Goal: Task Accomplishment & Management: Complete application form

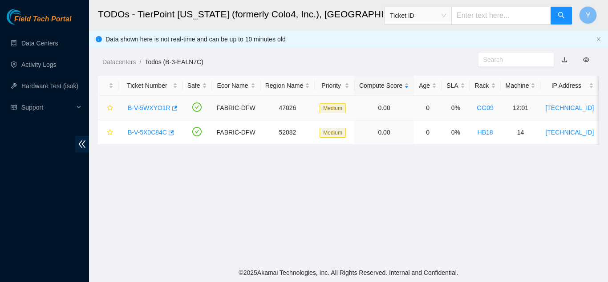
click at [147, 105] on link "B-V-5WXYO1R" at bounding box center [149, 107] width 43 height 7
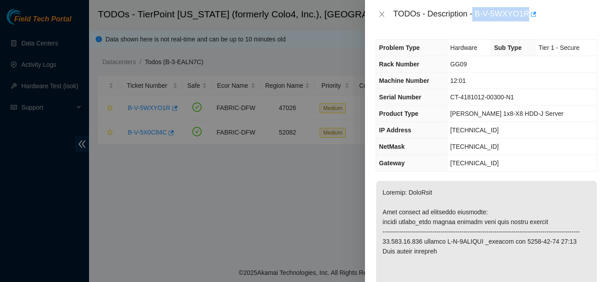
drag, startPoint x: 473, startPoint y: 13, endPoint x: 528, endPoint y: 14, distance: 54.8
click at [528, 14] on div "TODOs - Description - B-V-5WXYO1R" at bounding box center [496, 14] width 204 height 14
copy div "B-V-5WXYO1R"
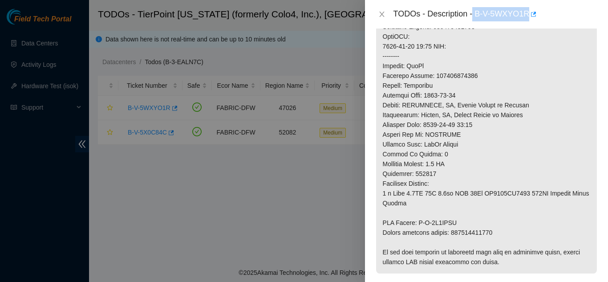
scroll to position [445, 0]
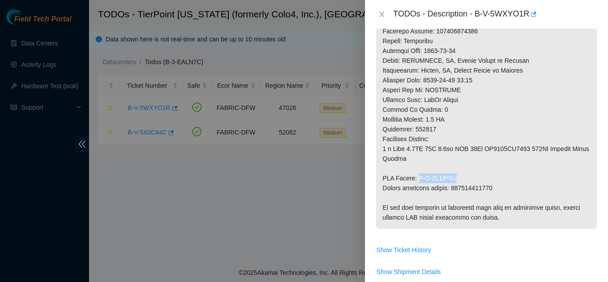
drag, startPoint x: 419, startPoint y: 187, endPoint x: 458, endPoint y: 188, distance: 39.2
copy p "B-V-5X9YKXB"
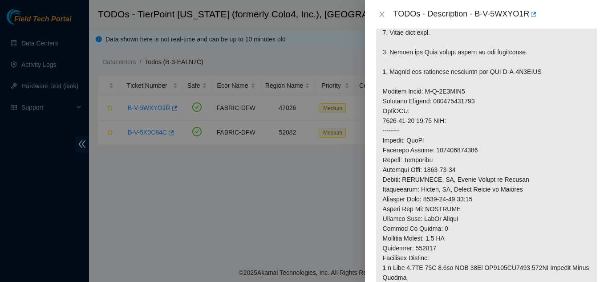
scroll to position [312, 0]
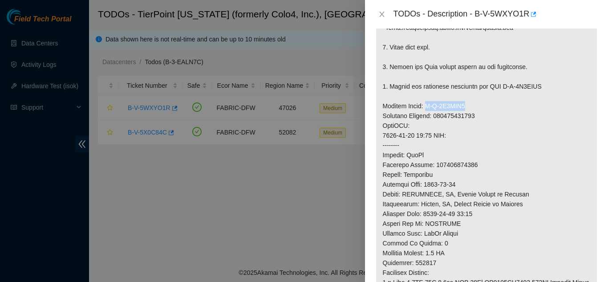
drag, startPoint x: 423, startPoint y: 115, endPoint x: 465, endPoint y: 112, distance: 41.9
click at [463, 112] on p at bounding box center [486, 115] width 221 height 493
copy p "B-V-5X9YKX2"
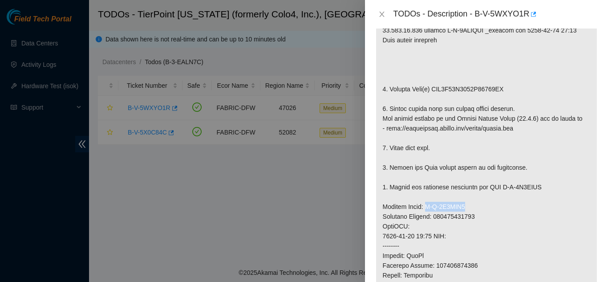
scroll to position [178, 0]
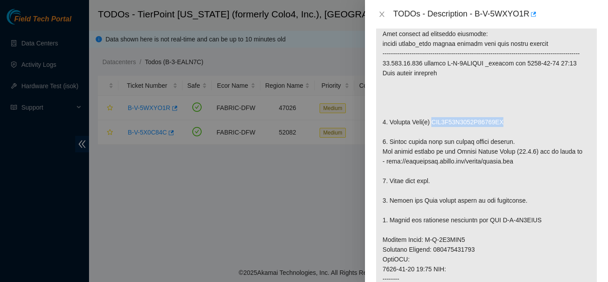
drag, startPoint x: 431, startPoint y: 131, endPoint x: 503, endPoint y: 134, distance: 72.2
click at [503, 134] on p at bounding box center [486, 249] width 221 height 493
copy p "WFK0X73B0000E84296BV"
click at [382, 12] on icon "close" at bounding box center [381, 14] width 7 height 7
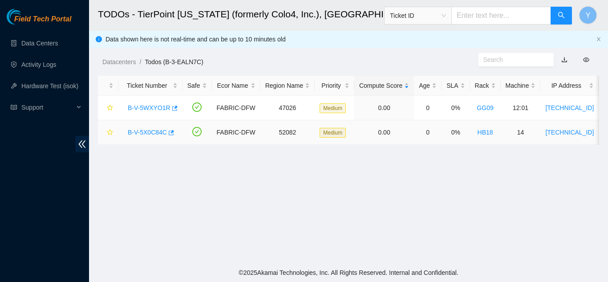
scroll to position [191, 0]
click at [150, 131] on link "B-V-5X0C84C" at bounding box center [147, 132] width 39 height 7
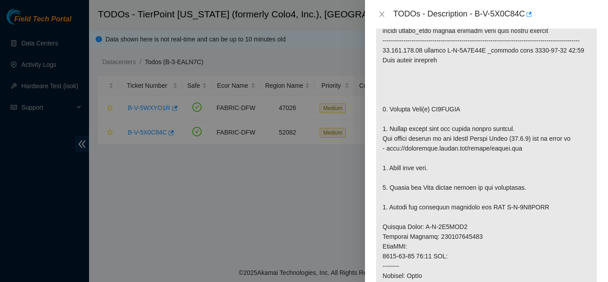
scroll to position [178, 0]
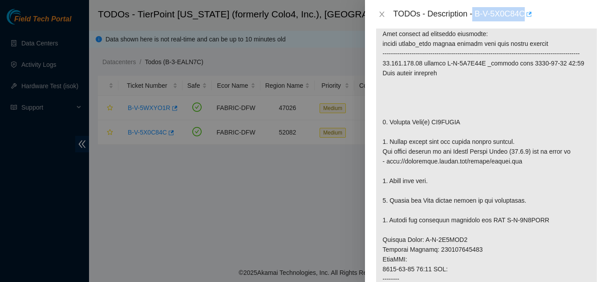
drag, startPoint x: 474, startPoint y: 14, endPoint x: 525, endPoint y: 15, distance: 51.2
click at [525, 15] on div "TODOs - Description - B-V-5X0C84C" at bounding box center [496, 14] width 204 height 14
copy div "B-V-5X0C84C"
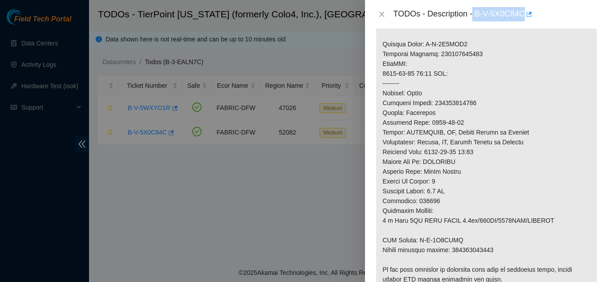
scroll to position [401, 0]
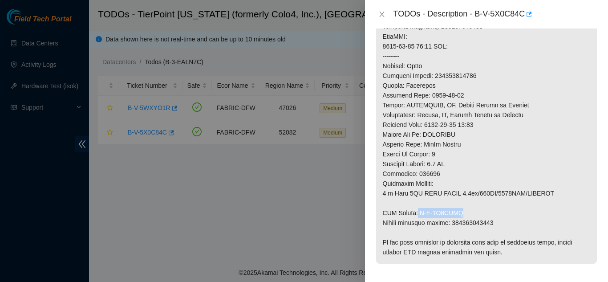
drag, startPoint x: 418, startPoint y: 221, endPoint x: 461, endPoint y: 219, distance: 43.7
click at [461, 219] on p at bounding box center [486, 21] width 221 height 483
copy p "B-V-5X8MYAE"
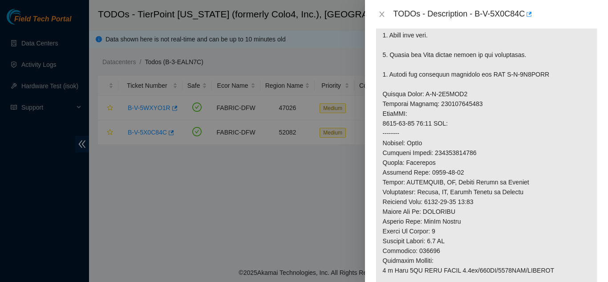
scroll to position [312, 0]
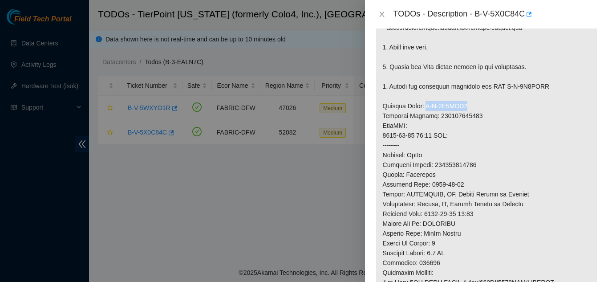
drag, startPoint x: 424, startPoint y: 115, endPoint x: 467, endPoint y: 115, distance: 42.7
click at [466, 115] on p at bounding box center [486, 110] width 221 height 483
copy p "B-V-5X8MYA5"
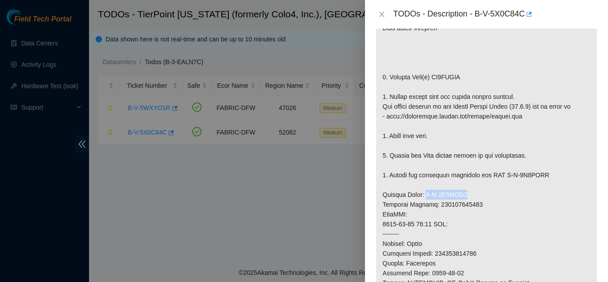
scroll to position [223, 0]
drag, startPoint x: 432, startPoint y: 87, endPoint x: 464, endPoint y: 85, distance: 31.7
click at [464, 85] on p at bounding box center [486, 199] width 221 height 483
copy p "ZC1ADEBK"
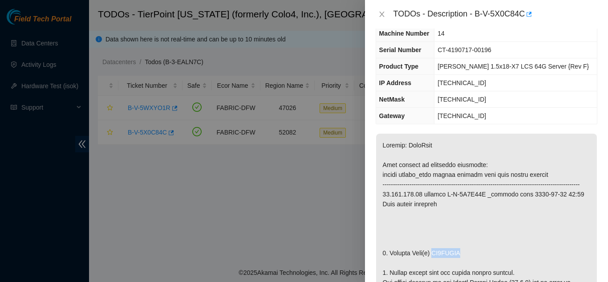
scroll to position [45, 0]
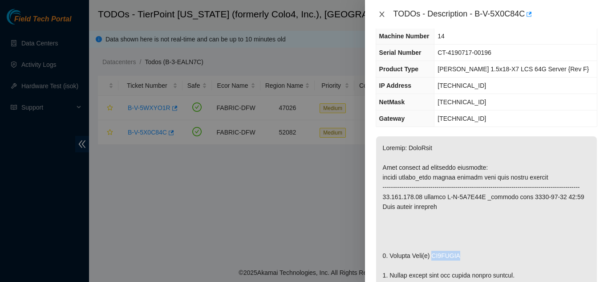
click at [382, 16] on icon "close" at bounding box center [381, 14] width 7 height 7
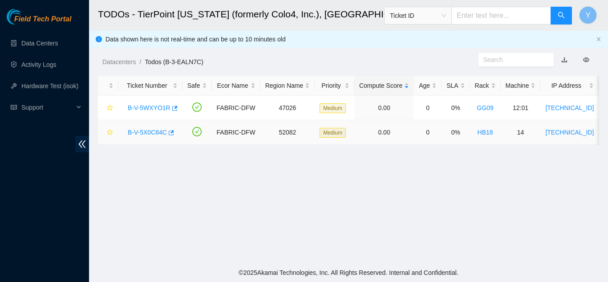
scroll to position [64, 0]
click at [158, 106] on link "B-V-5WXYO1R" at bounding box center [149, 107] width 43 height 7
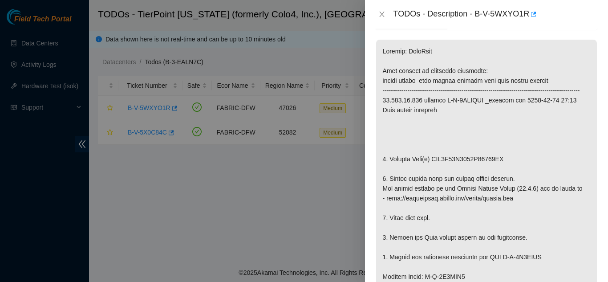
scroll to position [145, 0]
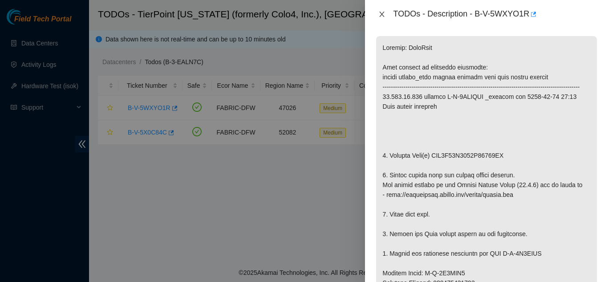
click at [381, 13] on icon "close" at bounding box center [381, 14] width 7 height 7
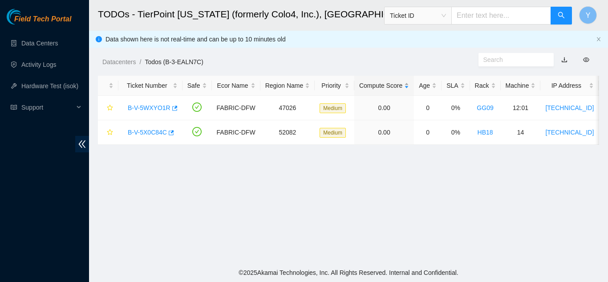
scroll to position [158, 0]
click at [150, 133] on link "B-V-5X0C84C" at bounding box center [147, 132] width 39 height 7
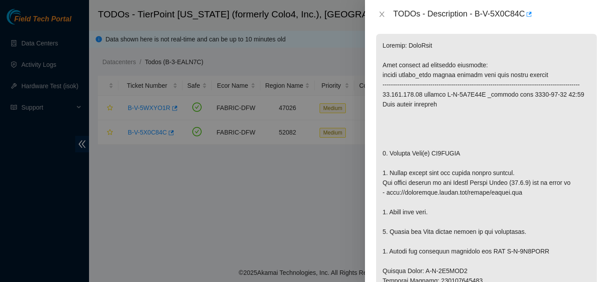
scroll to position [147, 0]
click at [381, 13] on icon "close" at bounding box center [381, 14] width 5 height 5
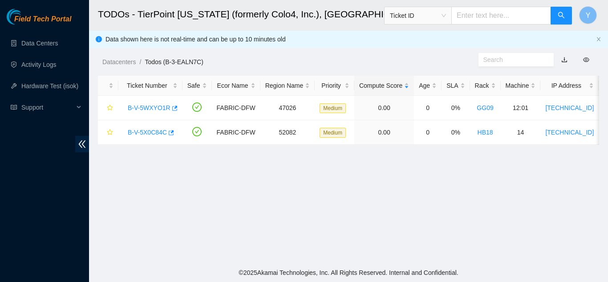
scroll to position [160, 0]
click at [143, 107] on link "B-V-5WXYO1R" at bounding box center [149, 107] width 43 height 7
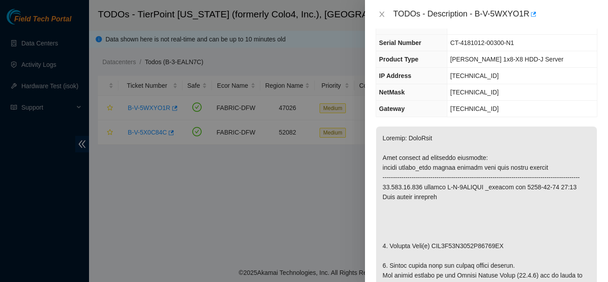
scroll to position [0, 0]
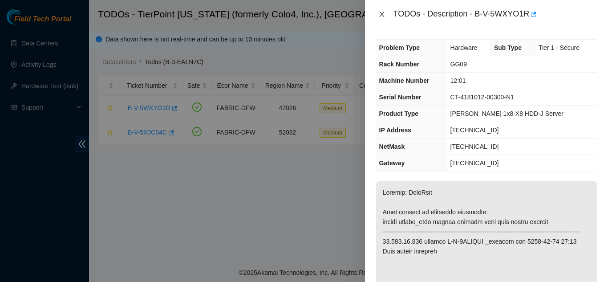
click at [381, 14] on icon "close" at bounding box center [381, 14] width 7 height 7
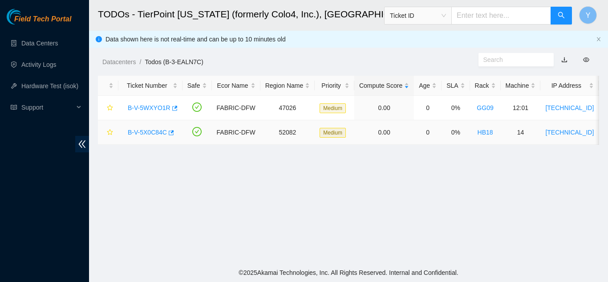
click at [153, 130] on link "B-V-5X0C84C" at bounding box center [147, 132] width 39 height 7
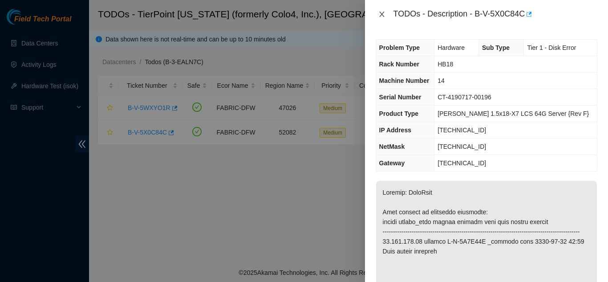
click at [380, 16] on icon "close" at bounding box center [381, 14] width 7 height 7
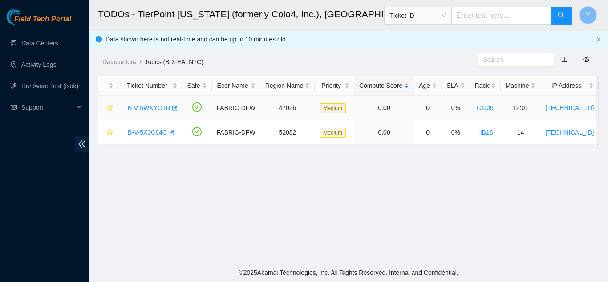
click at [148, 109] on link "B-V-5WXYO1R" at bounding box center [149, 107] width 43 height 7
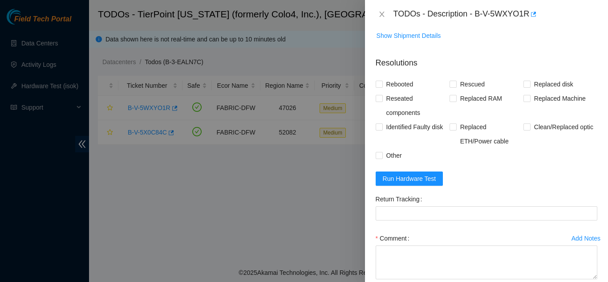
scroll to position [682, 0]
click at [405, 183] on span "Run Hardware Test" at bounding box center [409, 178] width 53 height 10
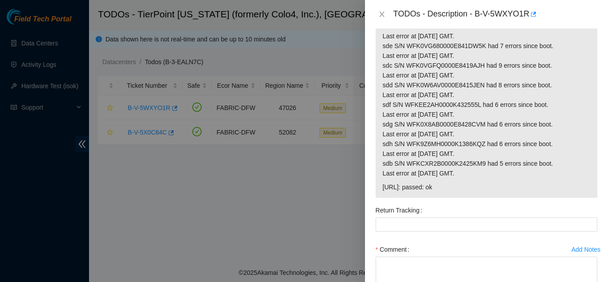
scroll to position [890, 0]
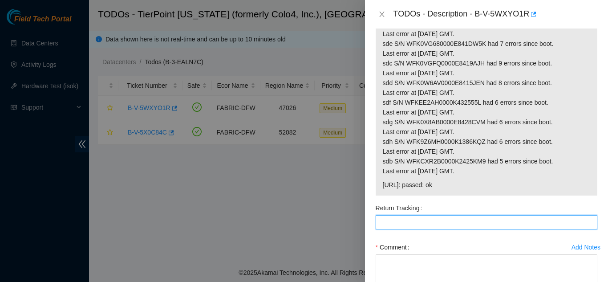
click at [401, 229] on Tracking "Return Tracking" at bounding box center [487, 222] width 222 height 14
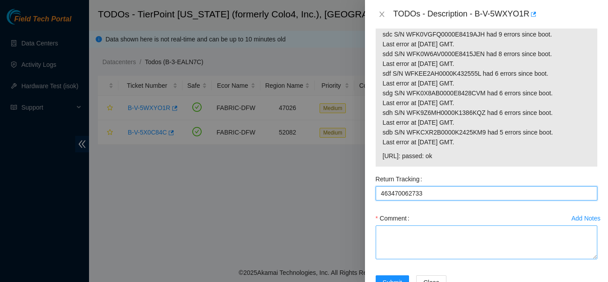
scroll to position [935, 0]
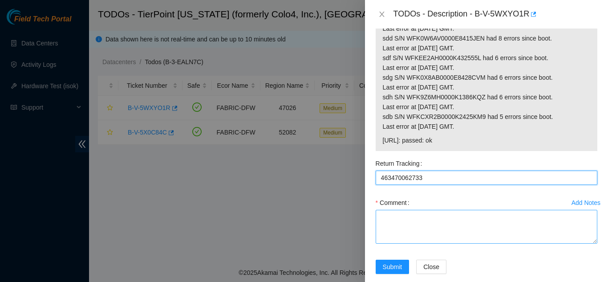
type Tracking "463470062733"
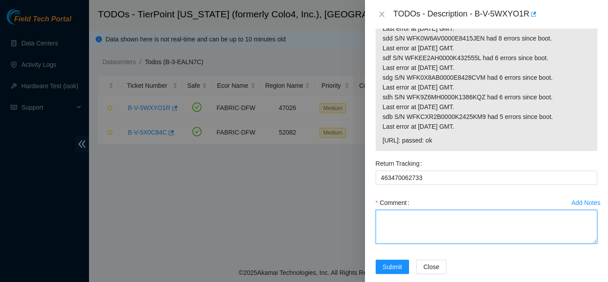
click at [425, 237] on textarea "Comment" at bounding box center [487, 227] width 222 height 34
paste textarea "Shut down machine properly, located faulty disk and replaced with new disk (S/N…"
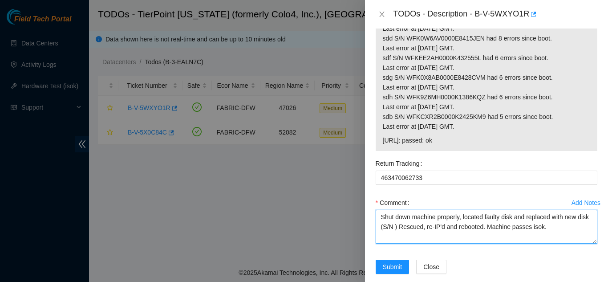
click at [410, 244] on textarea "Shut down machine properly, located faulty disk and replaced with new disk (S/N…" at bounding box center [487, 227] width 222 height 34
click at [408, 244] on textarea "Shut down machine properly, located faulty disk and replaced with new disk (S/N…" at bounding box center [487, 227] width 222 height 34
paste textarea "WFKA76B9"
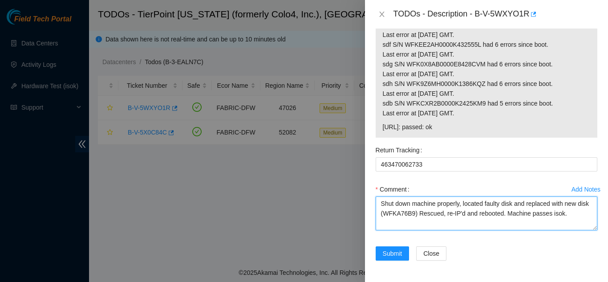
scroll to position [968, 0]
type textarea "Shut down machine properly, located faulty disk and replaced with new disk (WFK…"
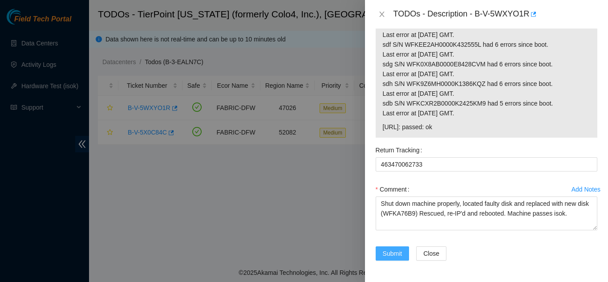
click at [390, 252] on span "Submit" at bounding box center [393, 253] width 20 height 10
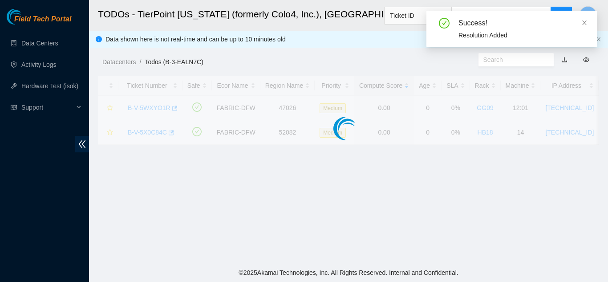
scroll to position [273, 0]
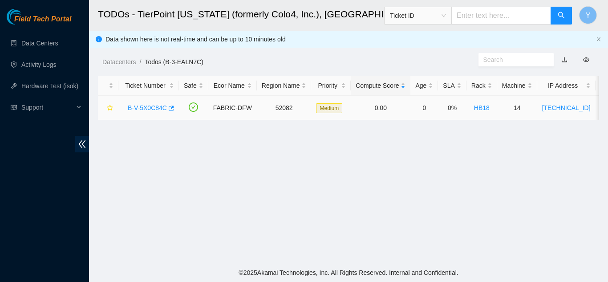
click at [154, 109] on link "B-V-5X0C84C" at bounding box center [147, 107] width 39 height 7
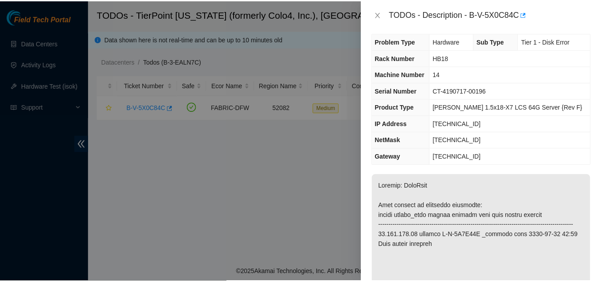
scroll to position [0, 0]
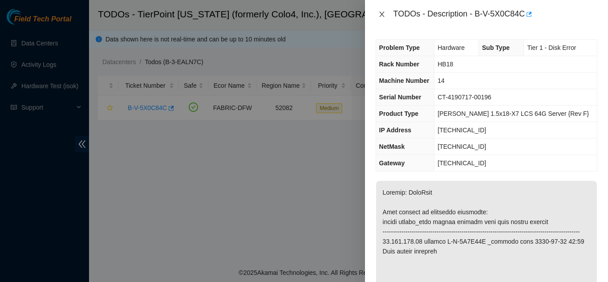
click at [385, 14] on icon "close" at bounding box center [381, 14] width 7 height 7
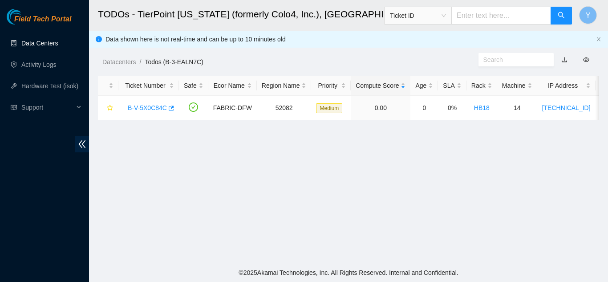
click at [37, 42] on link "Data Centers" at bounding box center [39, 43] width 37 height 7
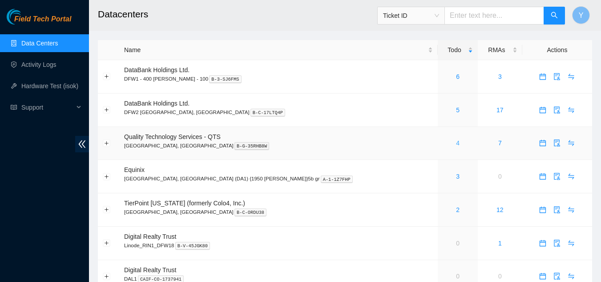
click at [456, 141] on link "4" at bounding box center [458, 142] width 4 height 7
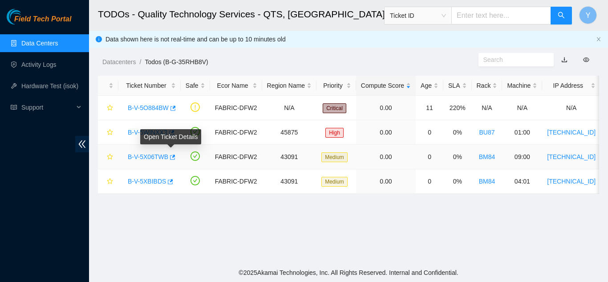
click at [157, 154] on link "B-V-5X06TWB" at bounding box center [148, 156] width 41 height 7
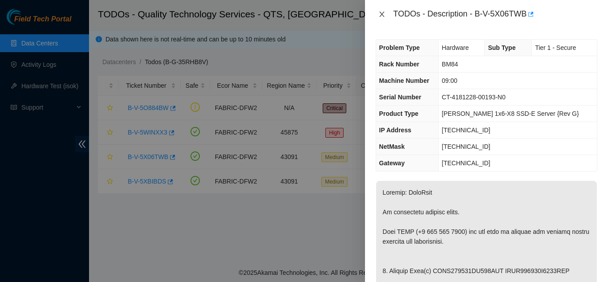
click at [382, 13] on icon "close" at bounding box center [381, 14] width 7 height 7
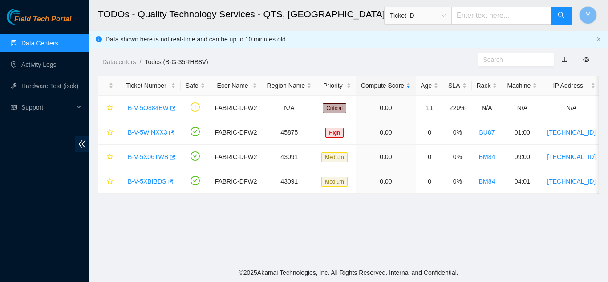
click at [44, 43] on link "Data Centers" at bounding box center [39, 43] width 37 height 7
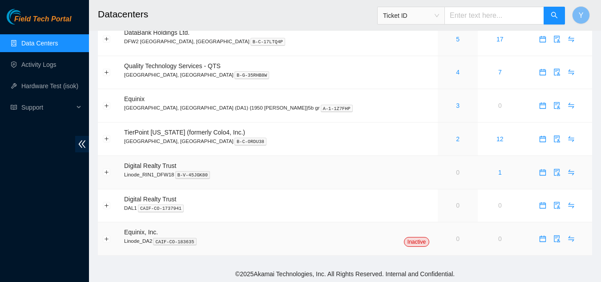
scroll to position [72, 0]
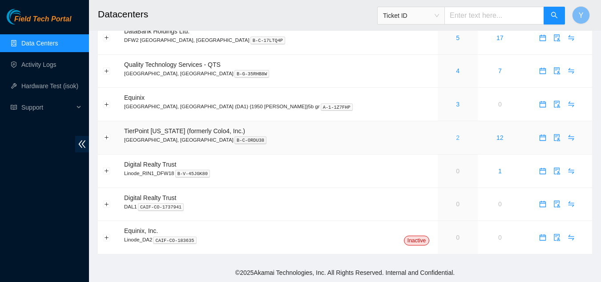
click at [456, 138] on link "2" at bounding box center [458, 137] width 4 height 7
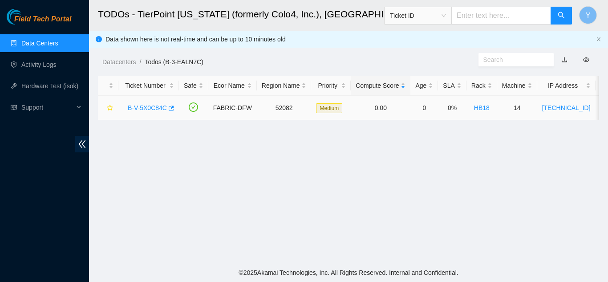
click at [145, 105] on link "B-V-5X0C84C" at bounding box center [147, 107] width 39 height 7
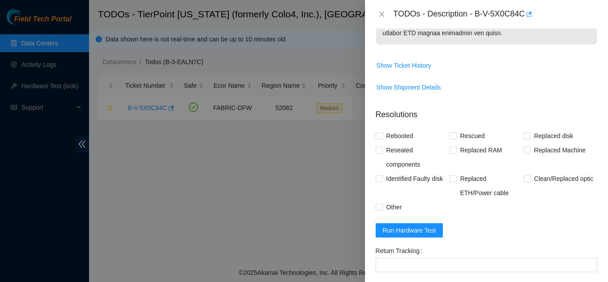
scroll to position [668, 0]
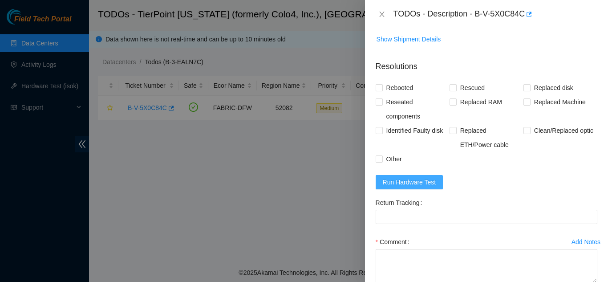
click at [415, 187] on span "Run Hardware Test" at bounding box center [409, 182] width 53 height 10
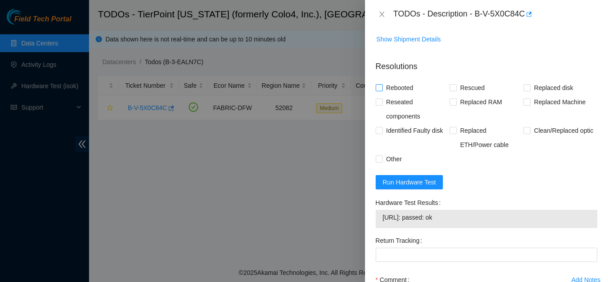
click at [382, 90] on input "Rebooted" at bounding box center [379, 87] width 6 height 6
checkbox input "true"
click at [452, 90] on input "Rescued" at bounding box center [453, 87] width 6 height 6
checkbox input "true"
click at [524, 90] on input "Replaced disk" at bounding box center [527, 87] width 6 height 6
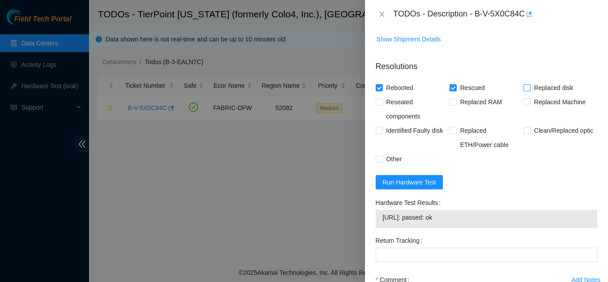
checkbox input "true"
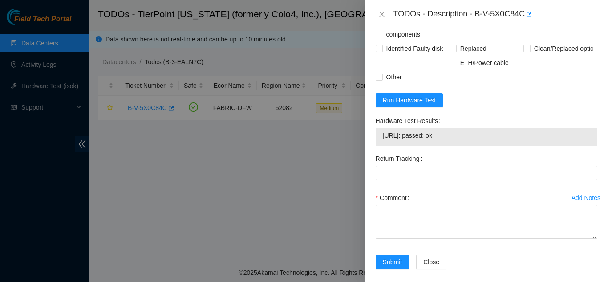
scroll to position [768, 0]
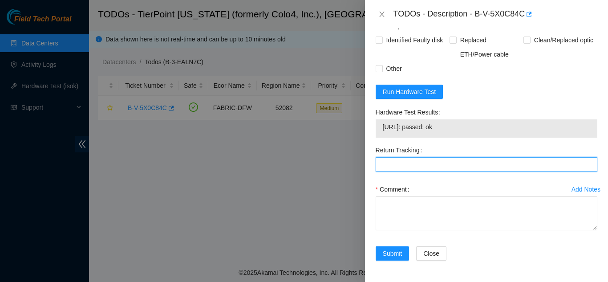
click at [407, 166] on Tracking "Return Tracking" at bounding box center [487, 164] width 222 height 14
type Tracking "463470062836"
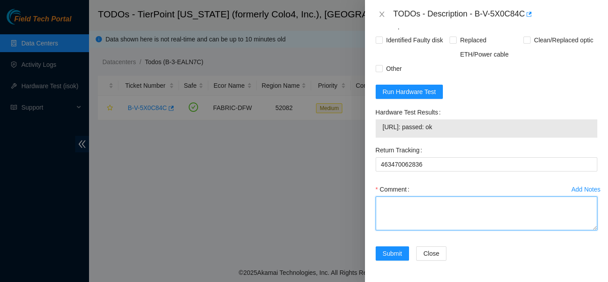
click at [415, 209] on textarea "Comment" at bounding box center [487, 213] width 222 height 34
paste textarea "Shut down machine properly, located faulty disk and replaced with new disk (S/N…"
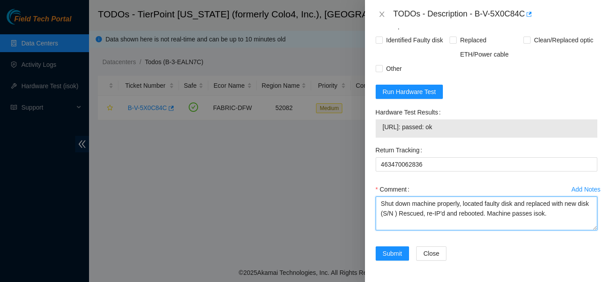
click at [407, 216] on textarea "Shut down machine properly, located faulty disk and replaced with new disk (S/N…" at bounding box center [487, 213] width 222 height 34
paste textarea "Z1Z8WWFA"
type textarea "Shut down machine properly, located faulty disk and replaced with new disk (Z1Z…"
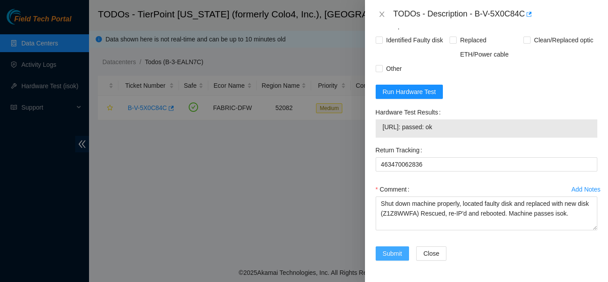
click at [386, 252] on span "Submit" at bounding box center [393, 253] width 20 height 10
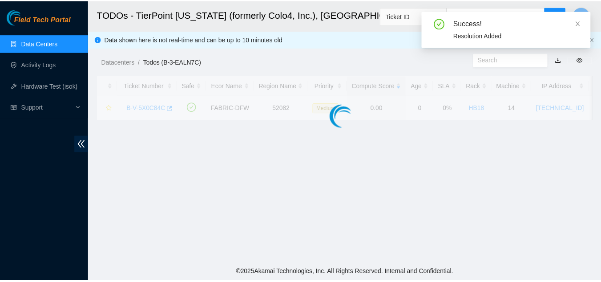
scroll to position [273, 0]
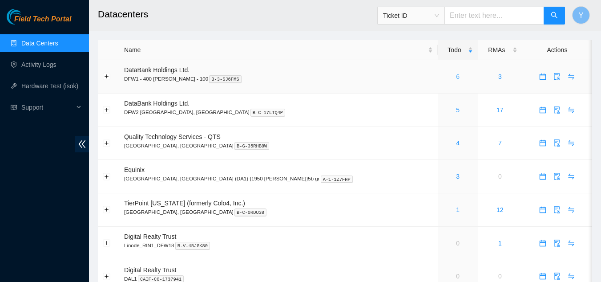
click at [456, 77] on link "6" at bounding box center [458, 76] width 4 height 7
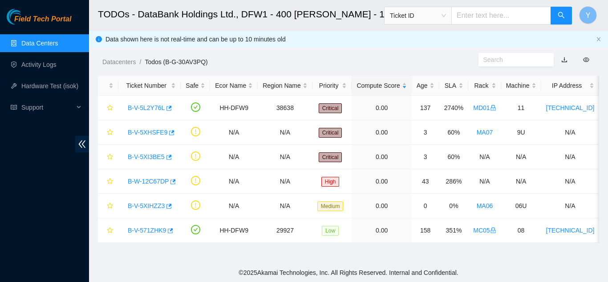
click at [44, 47] on link "Data Centers" at bounding box center [39, 43] width 37 height 7
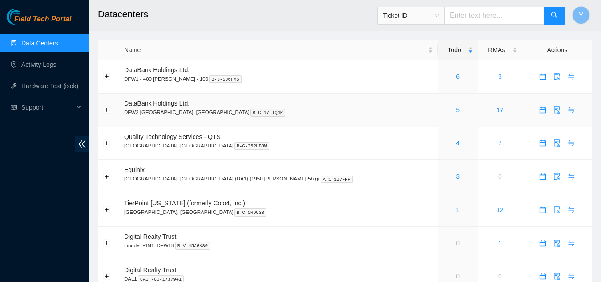
click at [456, 111] on link "5" at bounding box center [458, 109] width 4 height 7
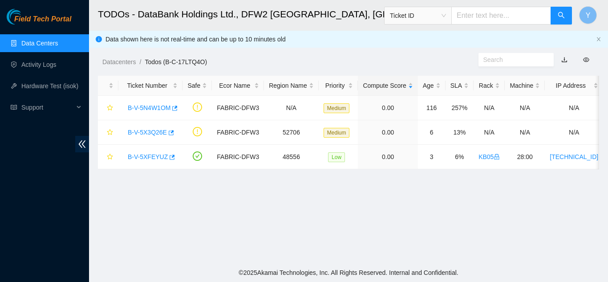
click at [38, 44] on link "Data Centers" at bounding box center [39, 43] width 37 height 7
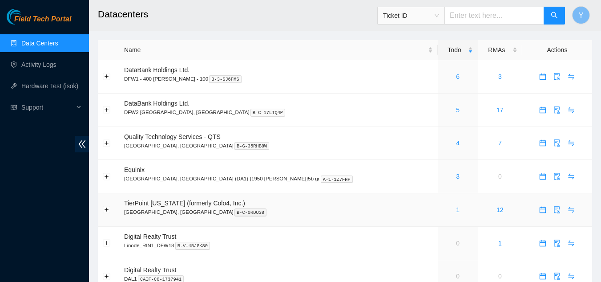
click at [456, 211] on link "1" at bounding box center [458, 209] width 4 height 7
click at [579, 16] on span "Y" at bounding box center [581, 15] width 5 height 11
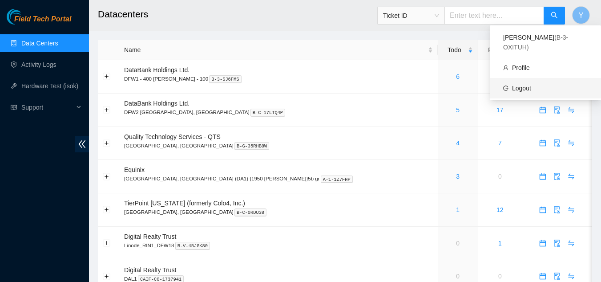
click at [530, 85] on link "Logout" at bounding box center [521, 88] width 19 height 7
